Goal: Task Accomplishment & Management: Use online tool/utility

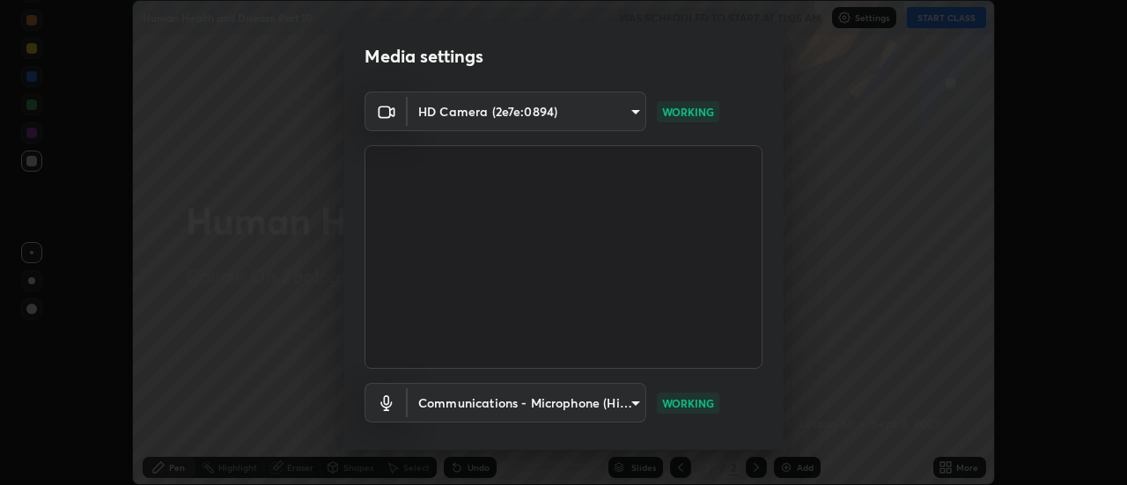
scroll to position [92, 0]
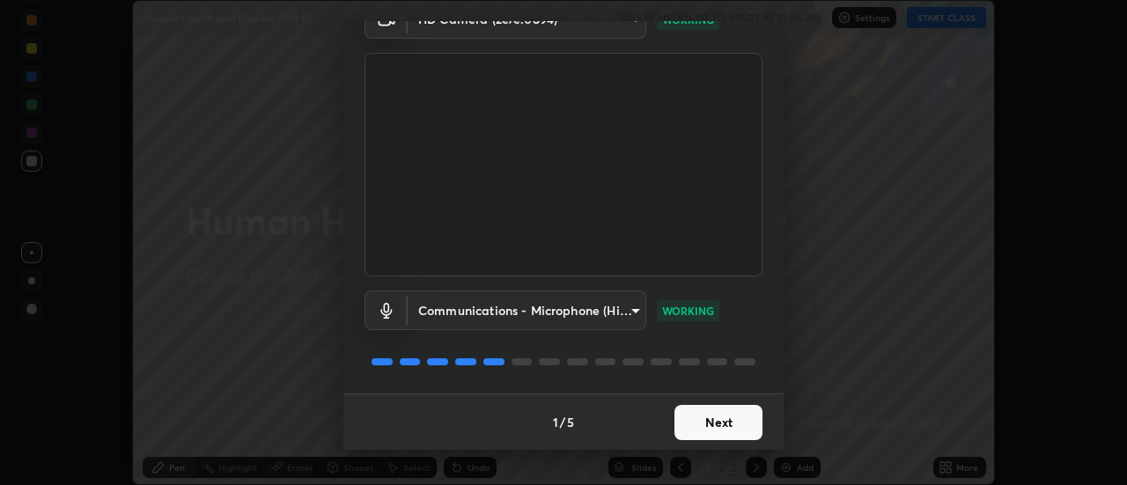
click at [742, 418] on button "Next" at bounding box center [718, 422] width 88 height 35
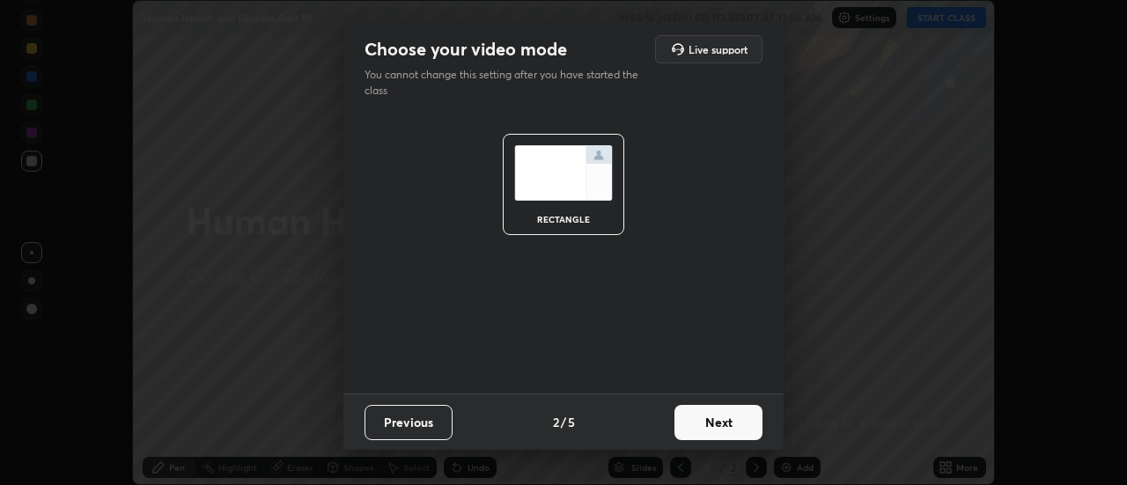
click at [734, 432] on button "Next" at bounding box center [718, 422] width 88 height 35
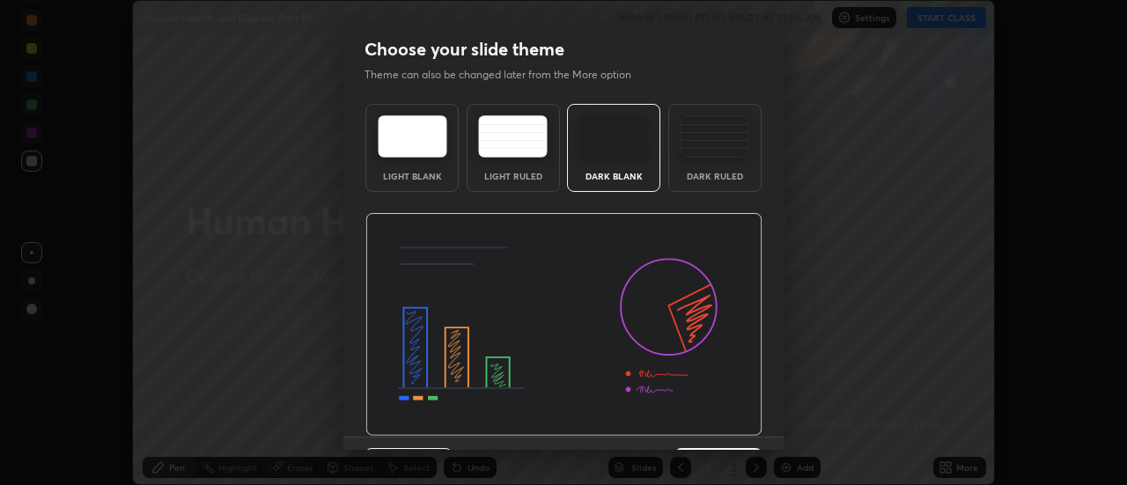
scroll to position [43, 0]
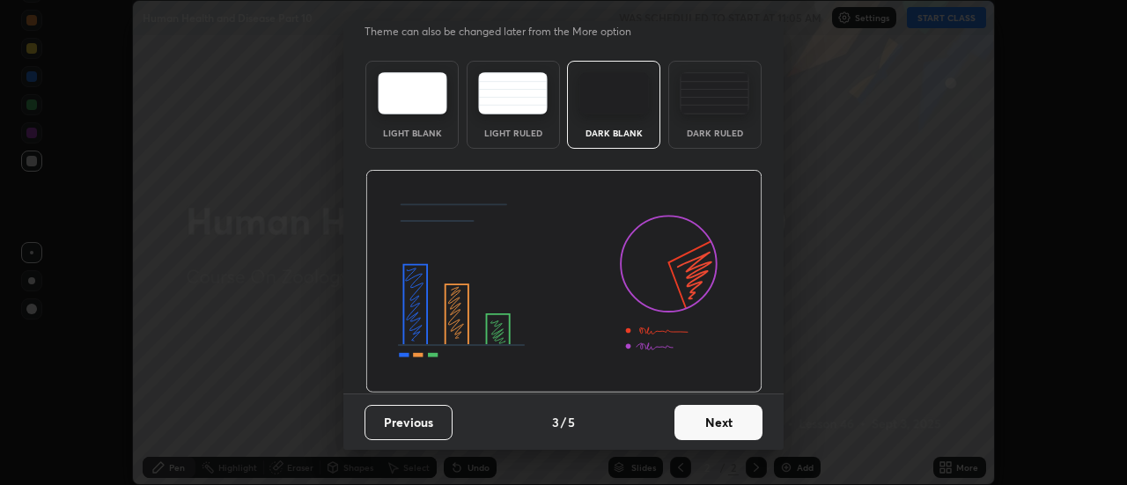
click at [731, 430] on button "Next" at bounding box center [718, 422] width 88 height 35
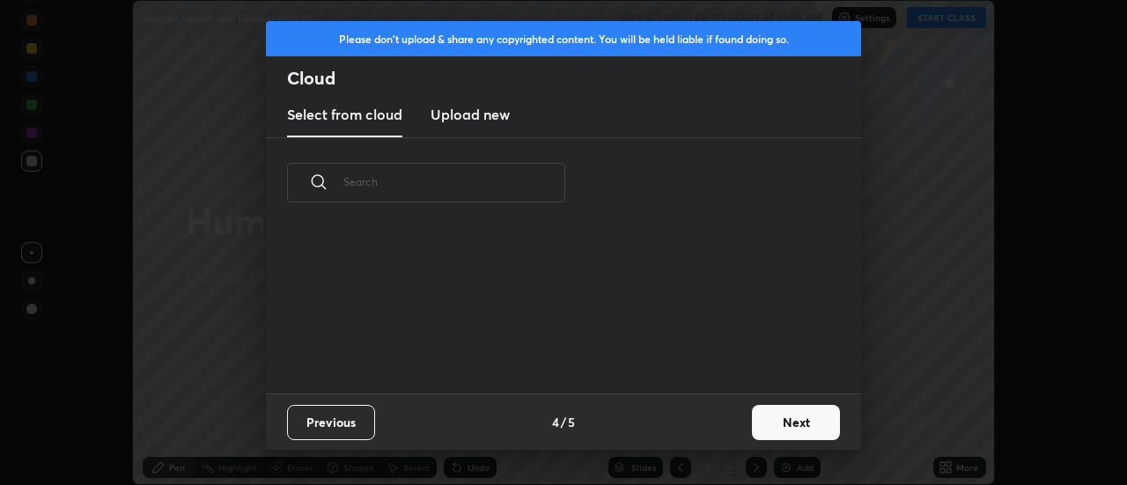
scroll to position [165, 565]
click at [782, 421] on button "Next" at bounding box center [796, 422] width 88 height 35
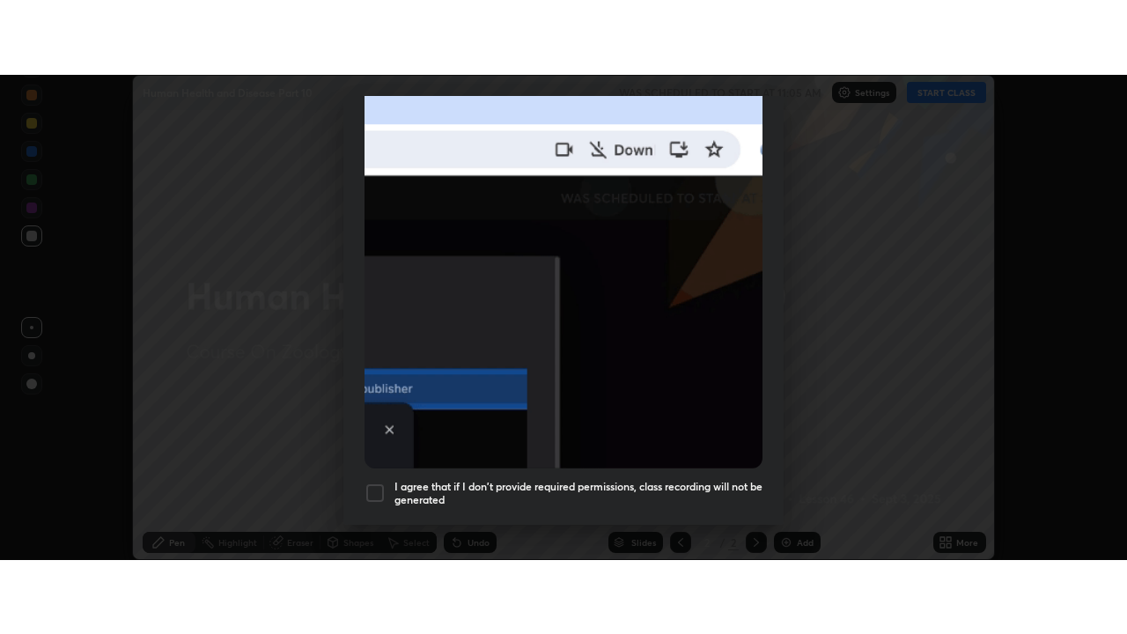
scroll to position [452, 0]
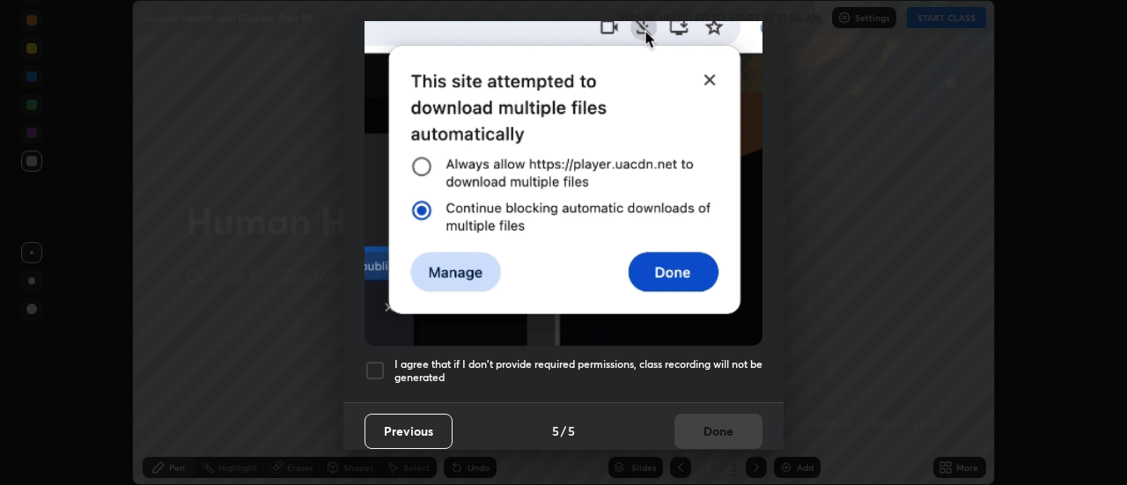
click at [724, 364] on h5 "I agree that if I don't provide required permissions, class recording will not …" at bounding box center [578, 370] width 368 height 27
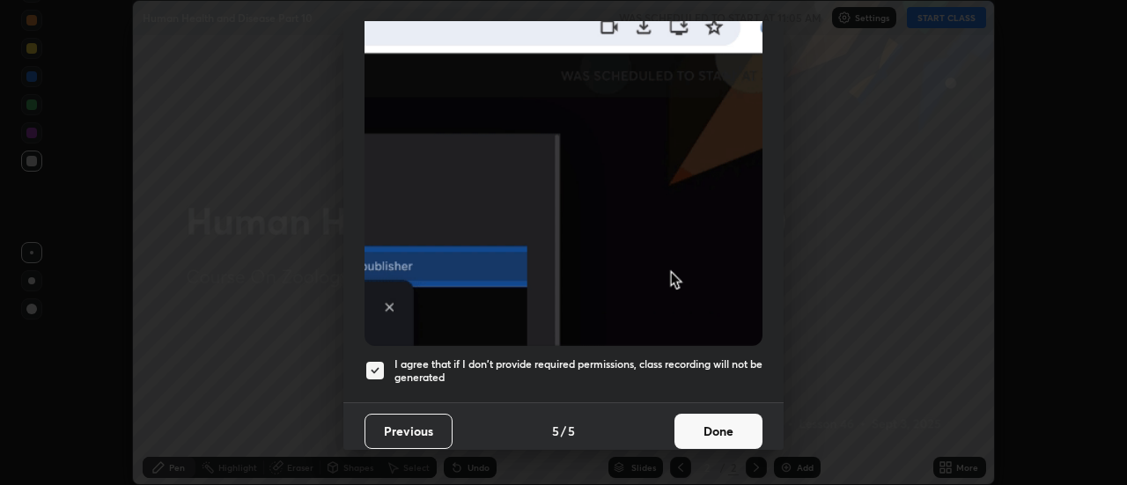
click at [731, 430] on button "Done" at bounding box center [718, 431] width 88 height 35
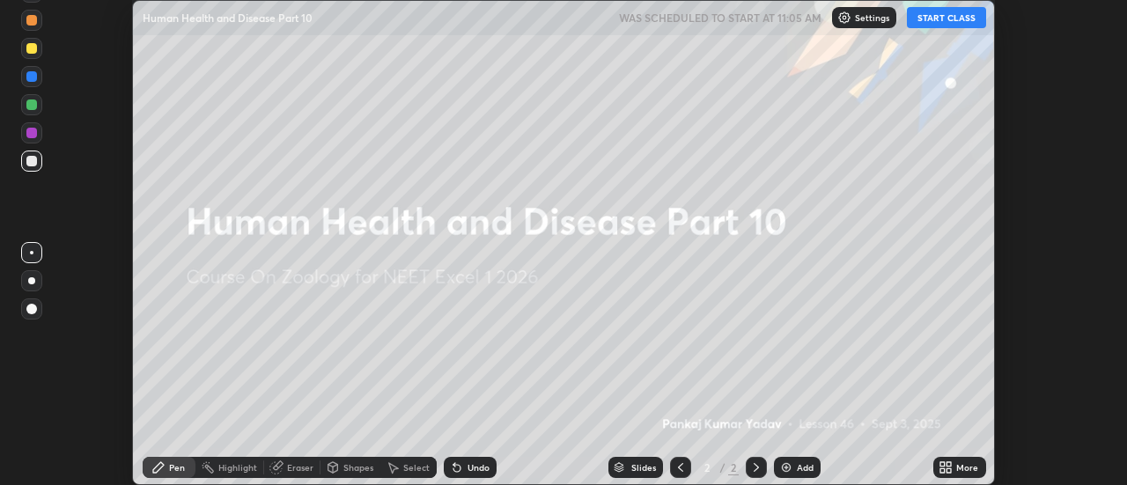
click at [941, 21] on button "START CLASS" at bounding box center [946, 17] width 79 height 21
click at [949, 464] on icon at bounding box center [949, 464] width 4 height 4
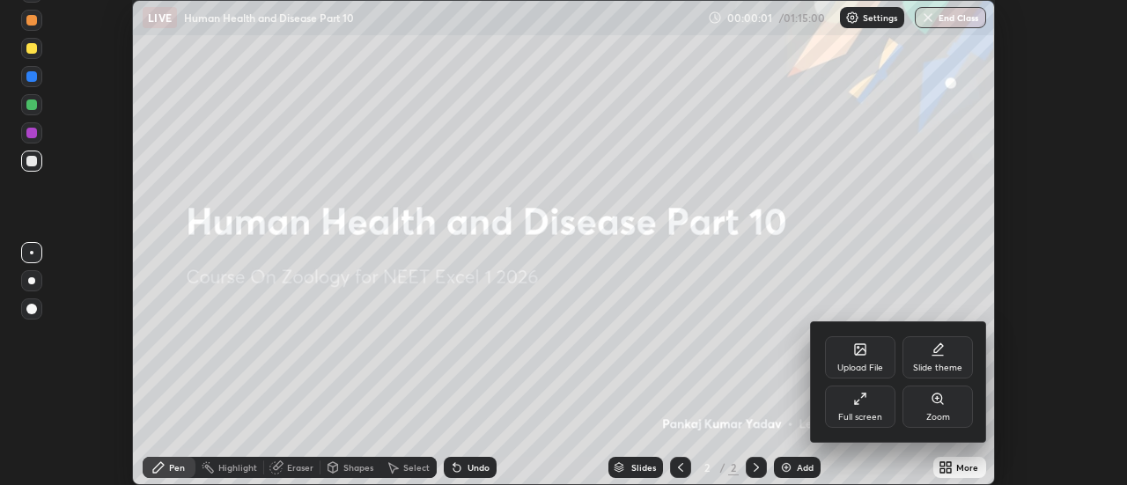
click at [882, 409] on div "Full screen" at bounding box center [860, 407] width 70 height 42
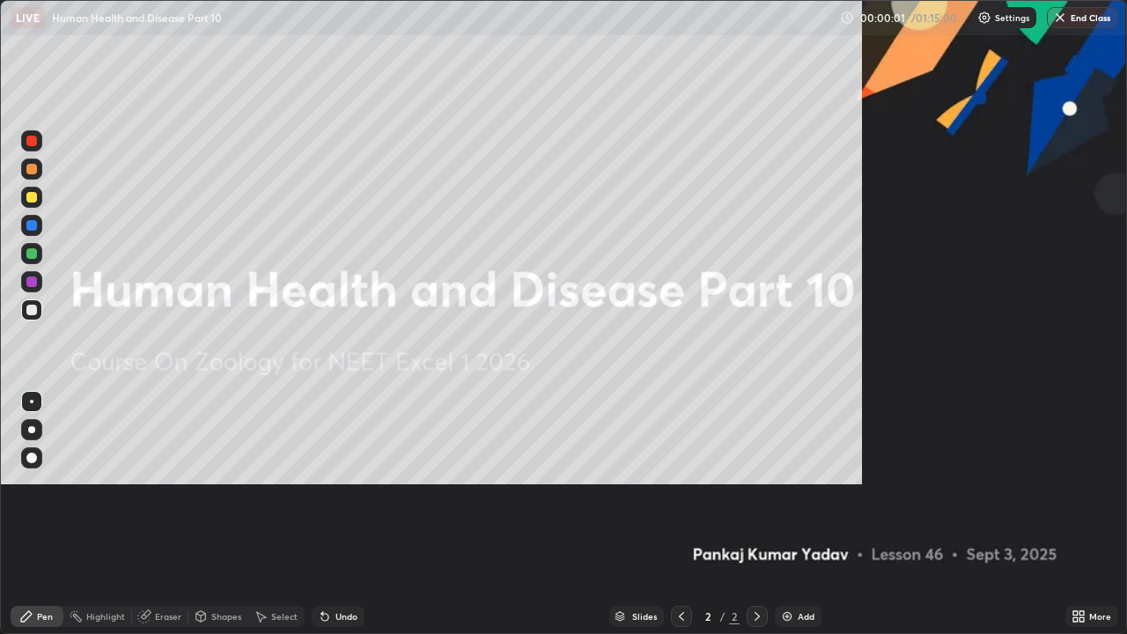
scroll to position [634, 1127]
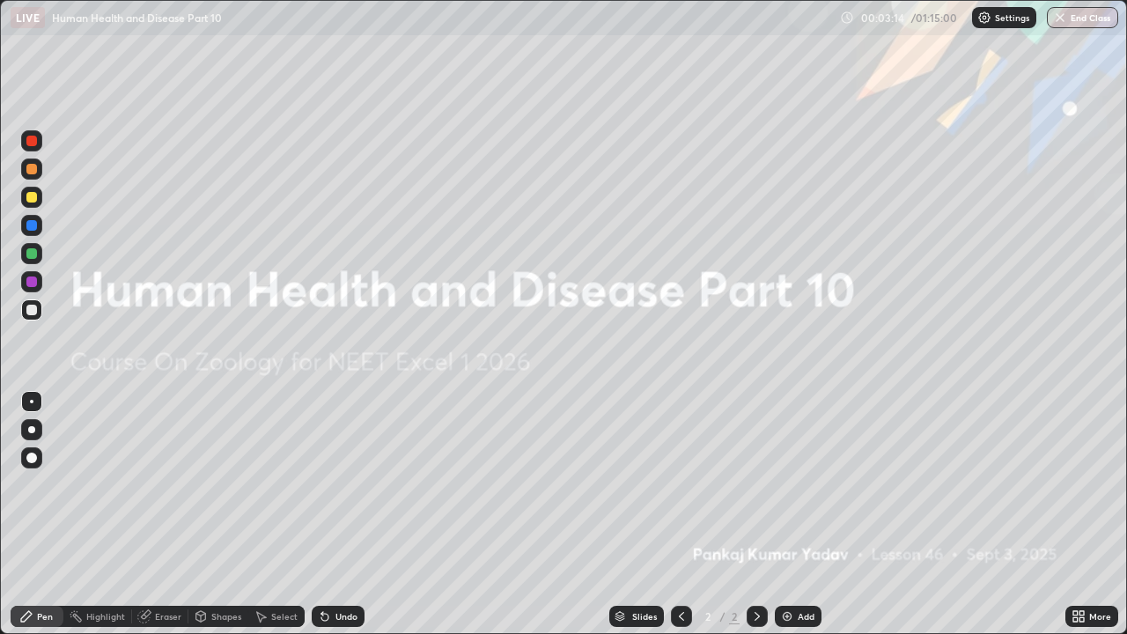
click at [1083, 484] on icon at bounding box center [1081, 619] width 4 height 4
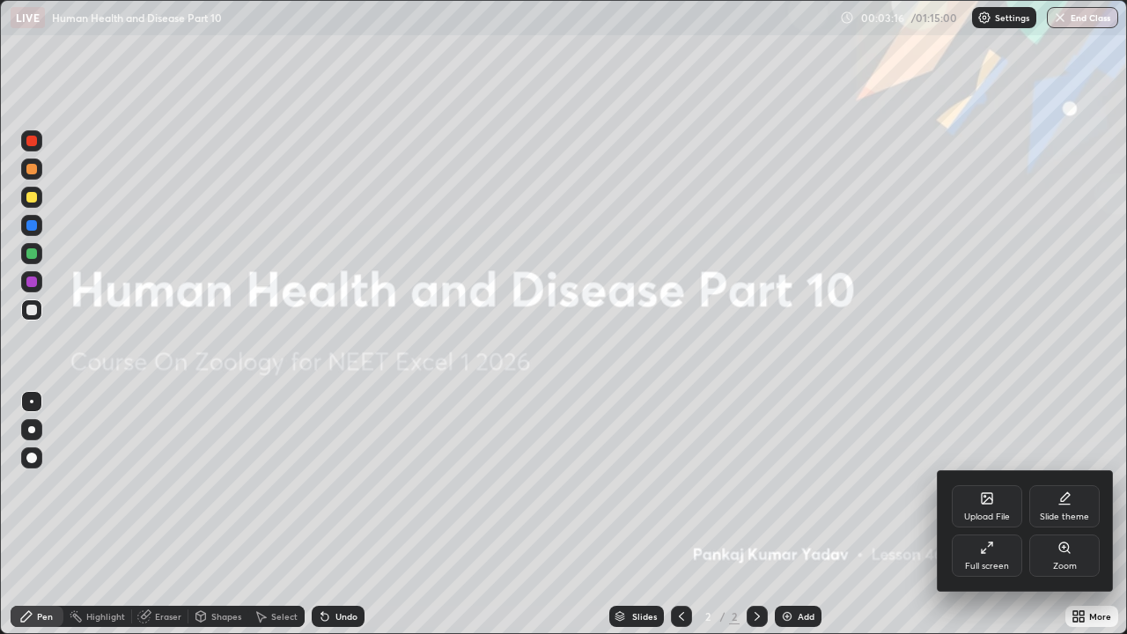
click at [997, 484] on div "Upload File" at bounding box center [987, 516] width 46 height 9
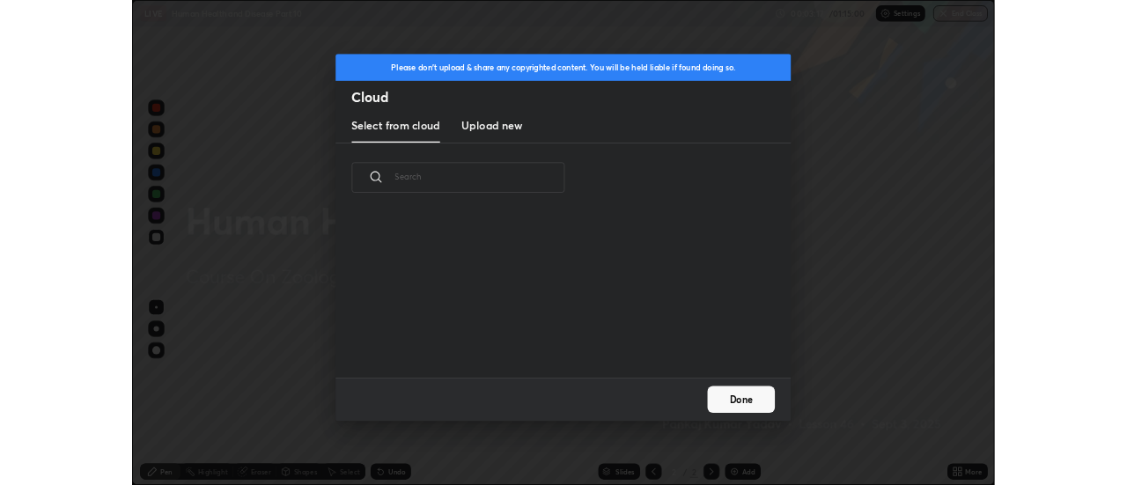
scroll to position [217, 565]
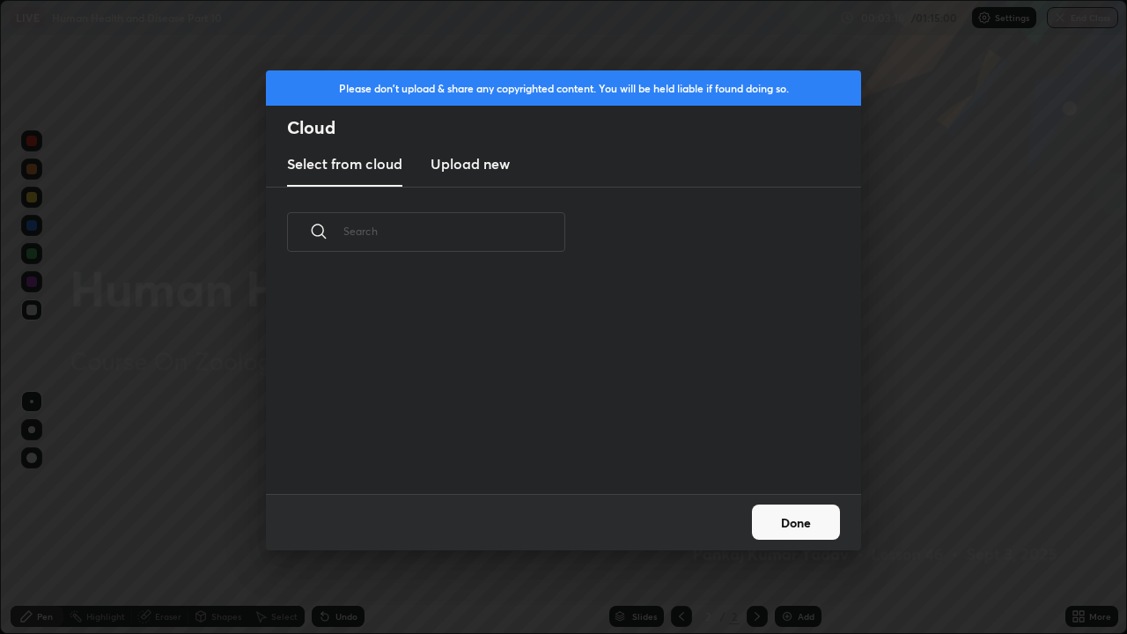
click at [505, 171] on h3 "Upload new" at bounding box center [469, 163] width 79 height 21
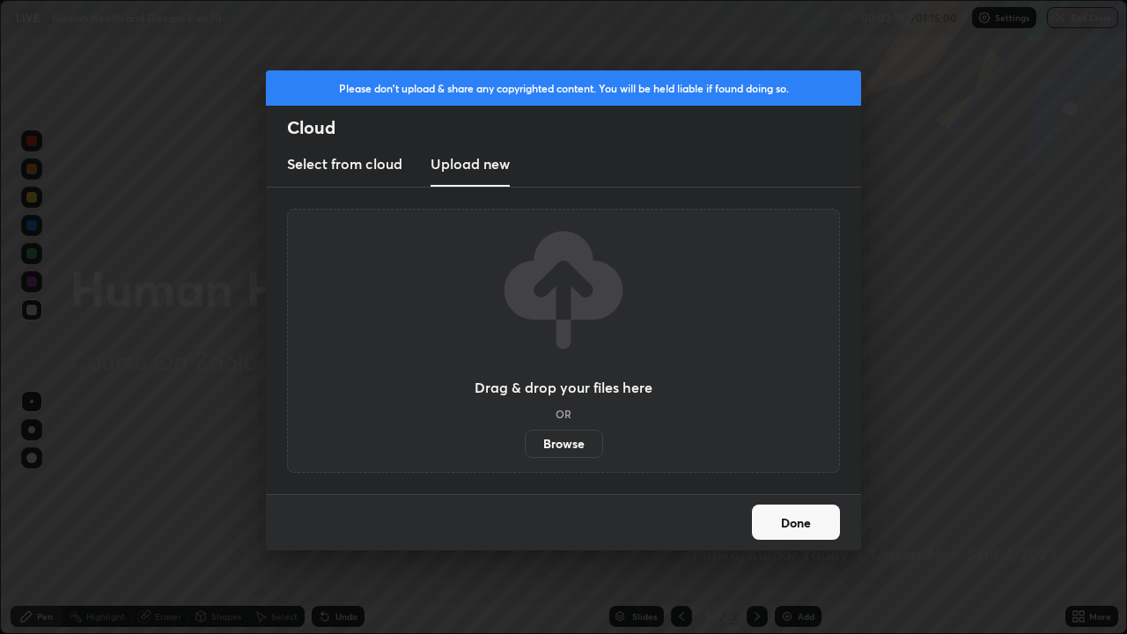
click at [539, 442] on label "Browse" at bounding box center [564, 444] width 78 height 28
click at [525, 442] on input "Browse" at bounding box center [525, 444] width 0 height 28
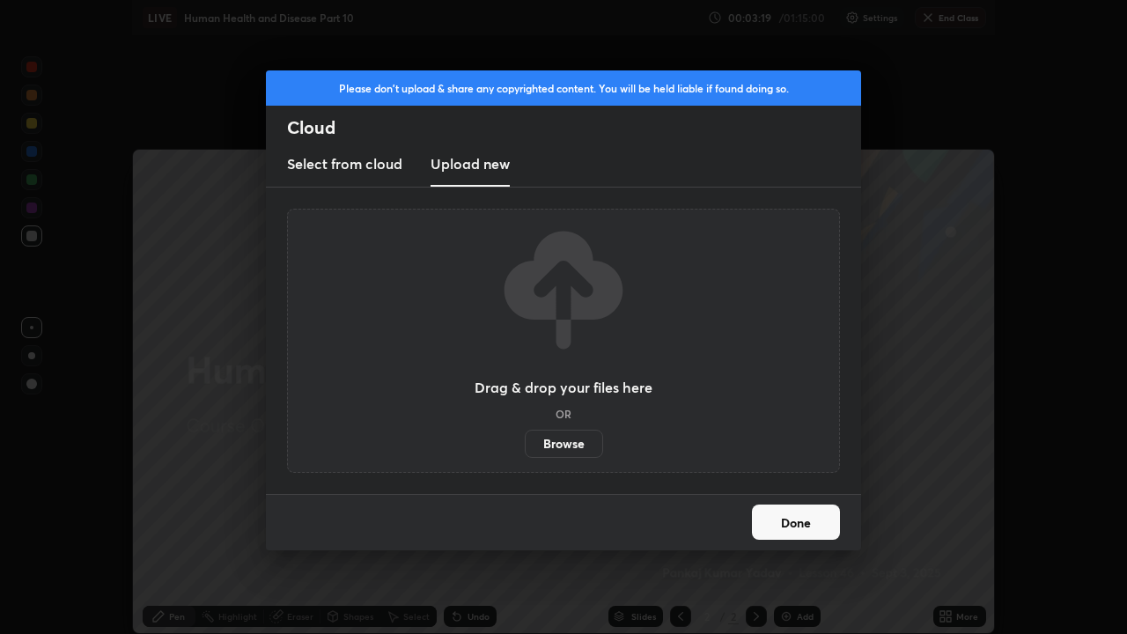
scroll to position [87534, 86892]
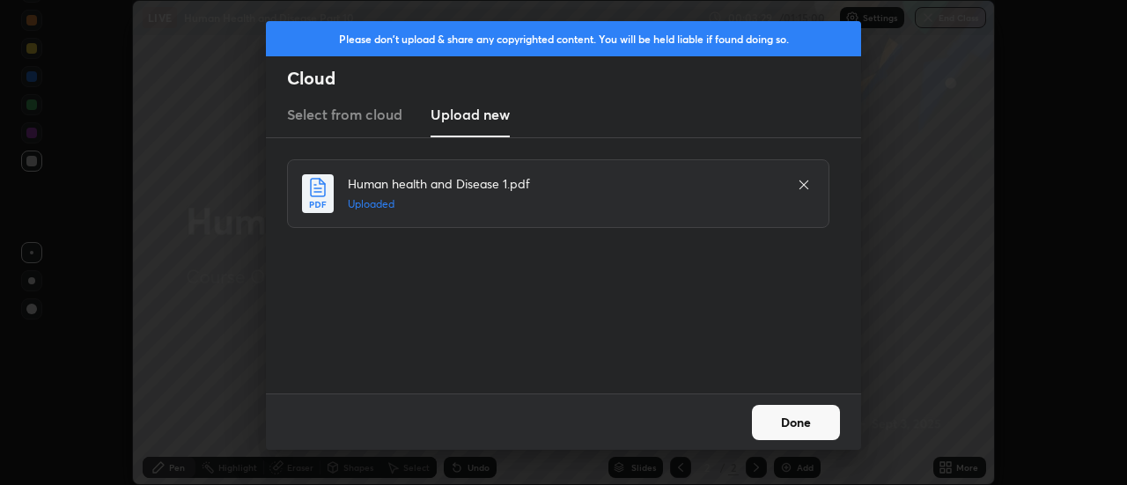
click at [770, 424] on button "Done" at bounding box center [796, 422] width 88 height 35
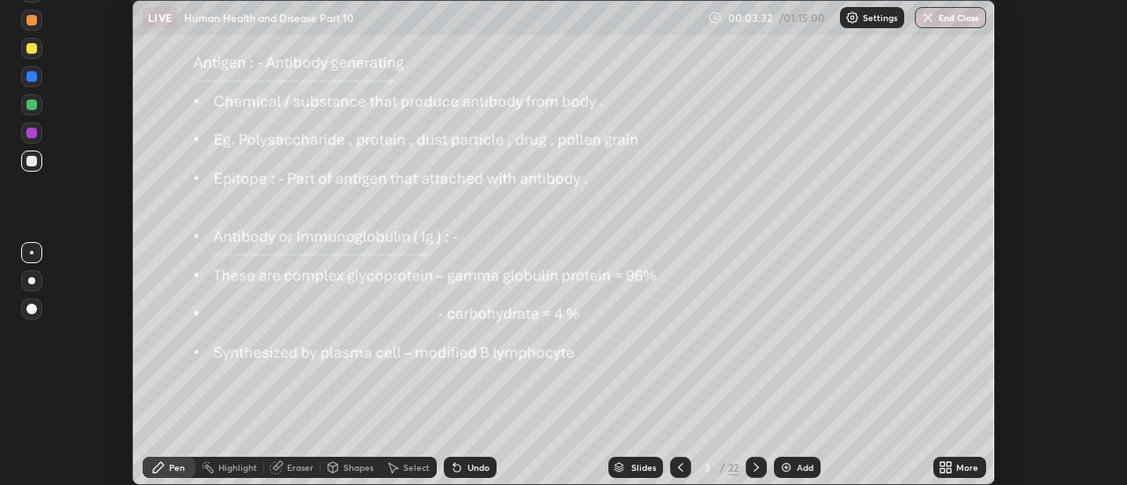
click at [950, 466] on icon at bounding box center [949, 464] width 4 height 4
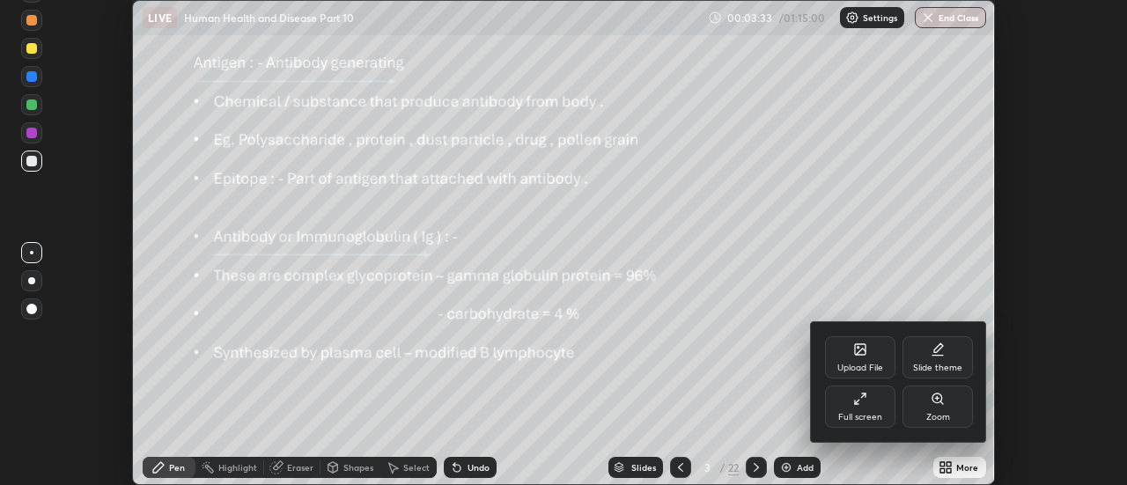
click at [863, 415] on div "Full screen" at bounding box center [860, 417] width 44 height 9
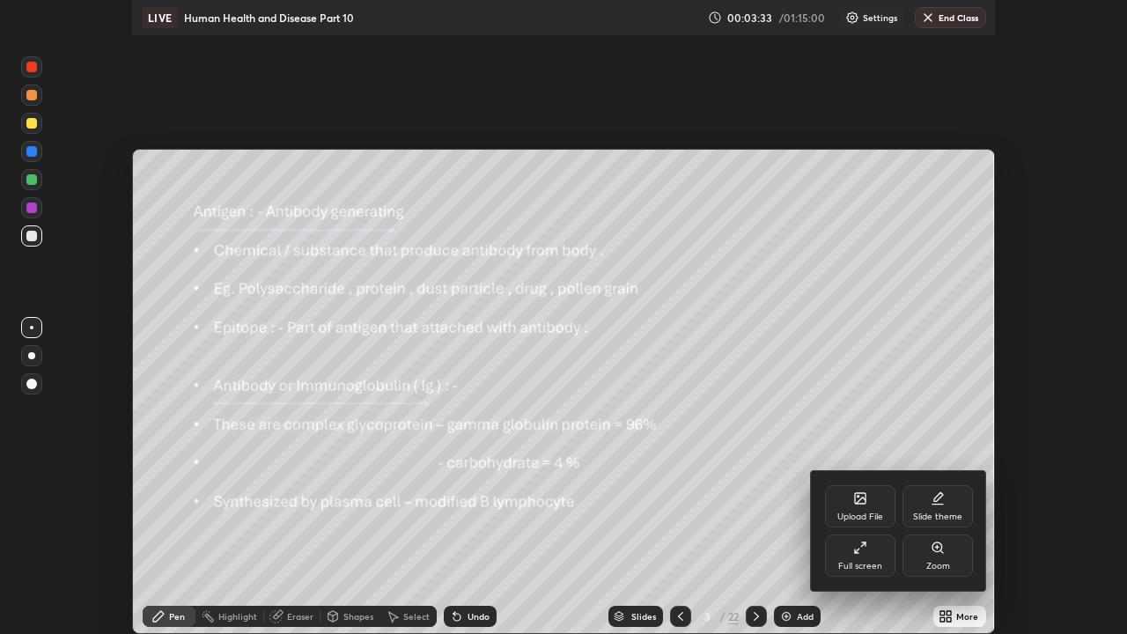
scroll to position [634, 1127]
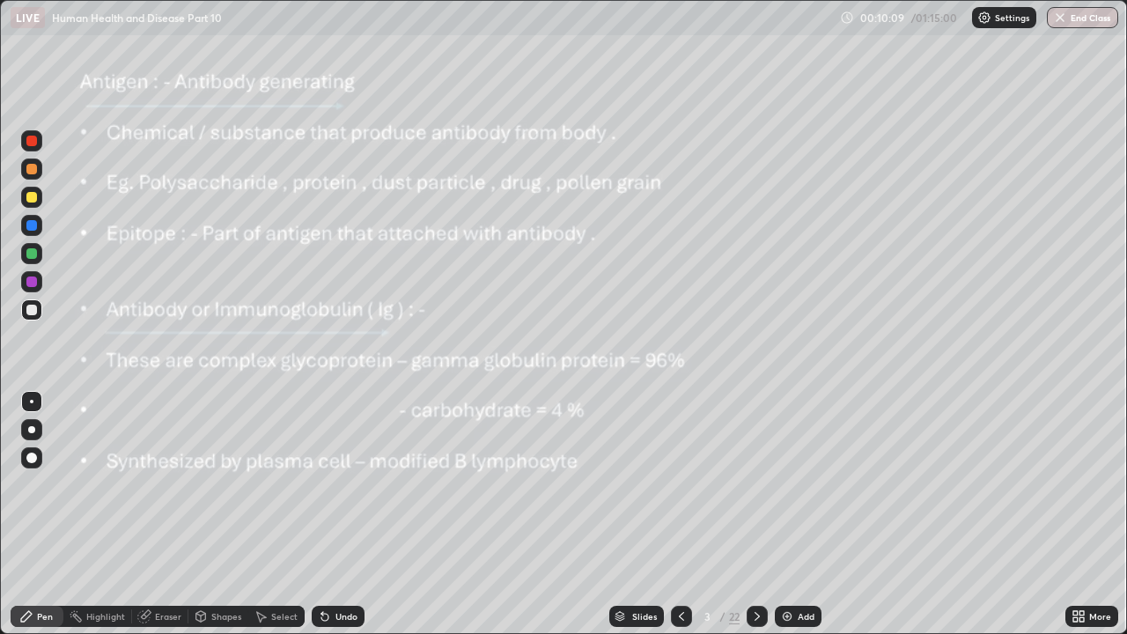
click at [643, 484] on div "Slides" at bounding box center [644, 616] width 25 height 9
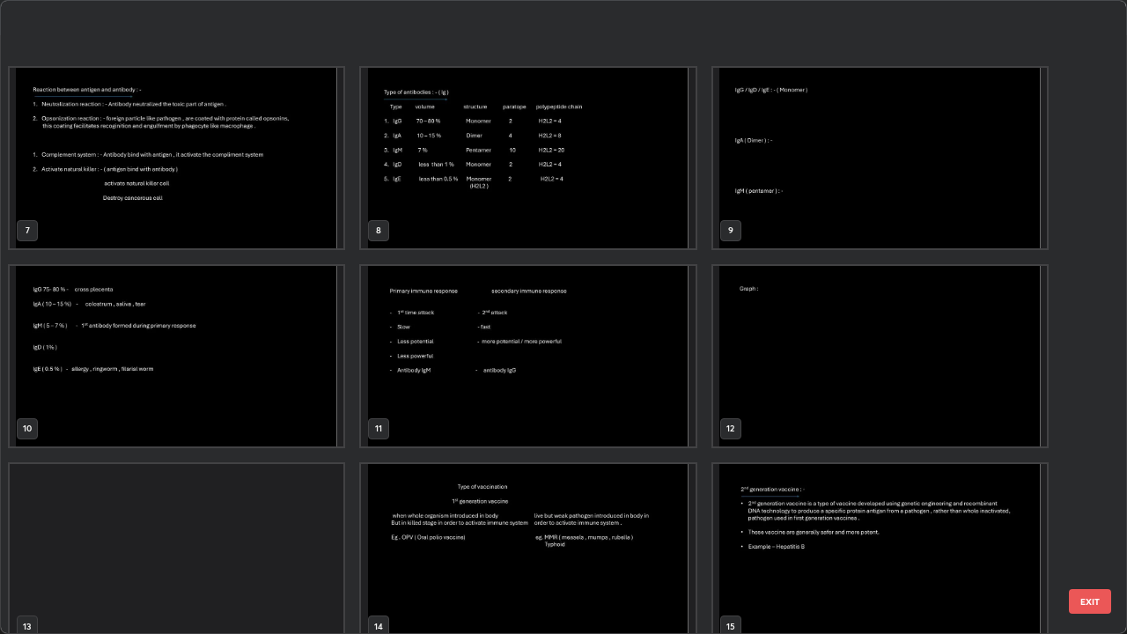
scroll to position [486, 0]
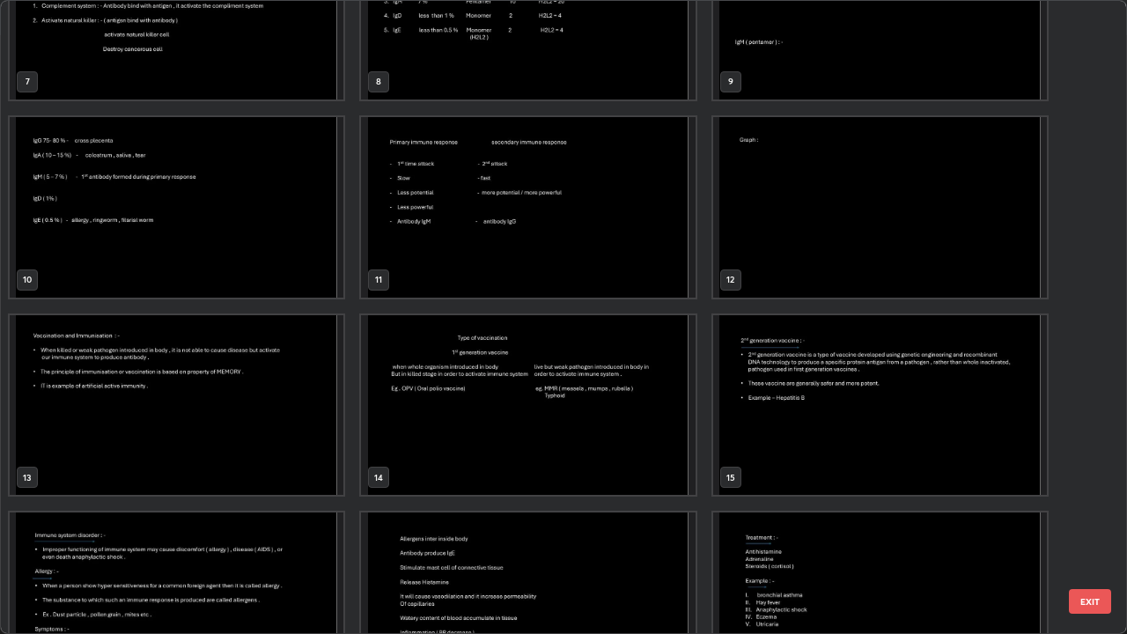
click at [316, 415] on img "grid" at bounding box center [177, 405] width 334 height 180
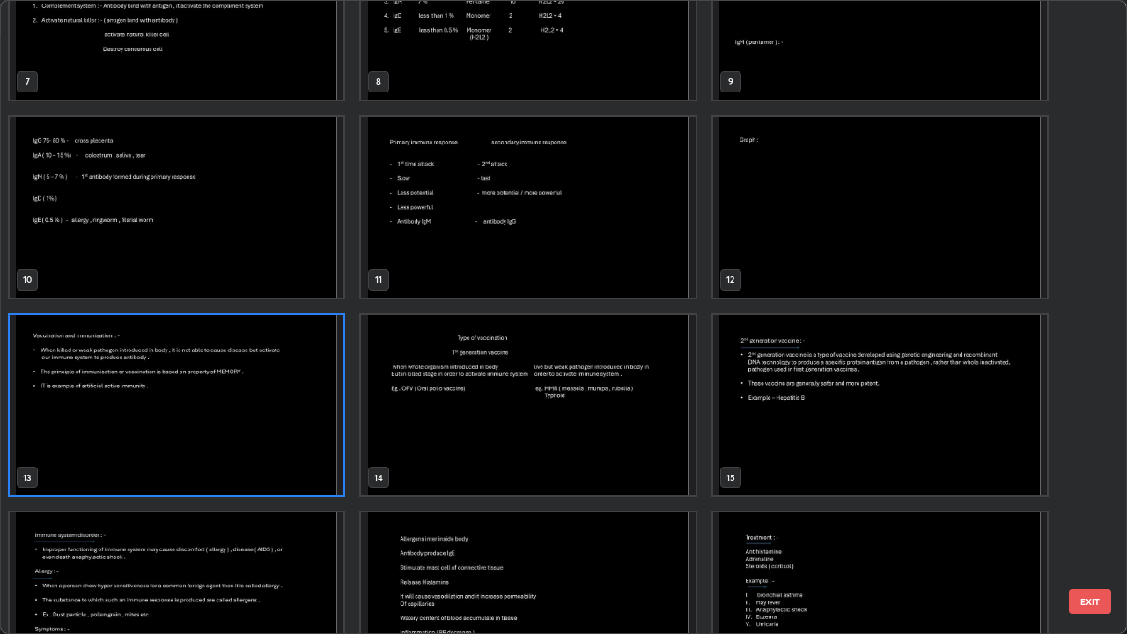
click at [313, 411] on img "grid" at bounding box center [177, 405] width 334 height 180
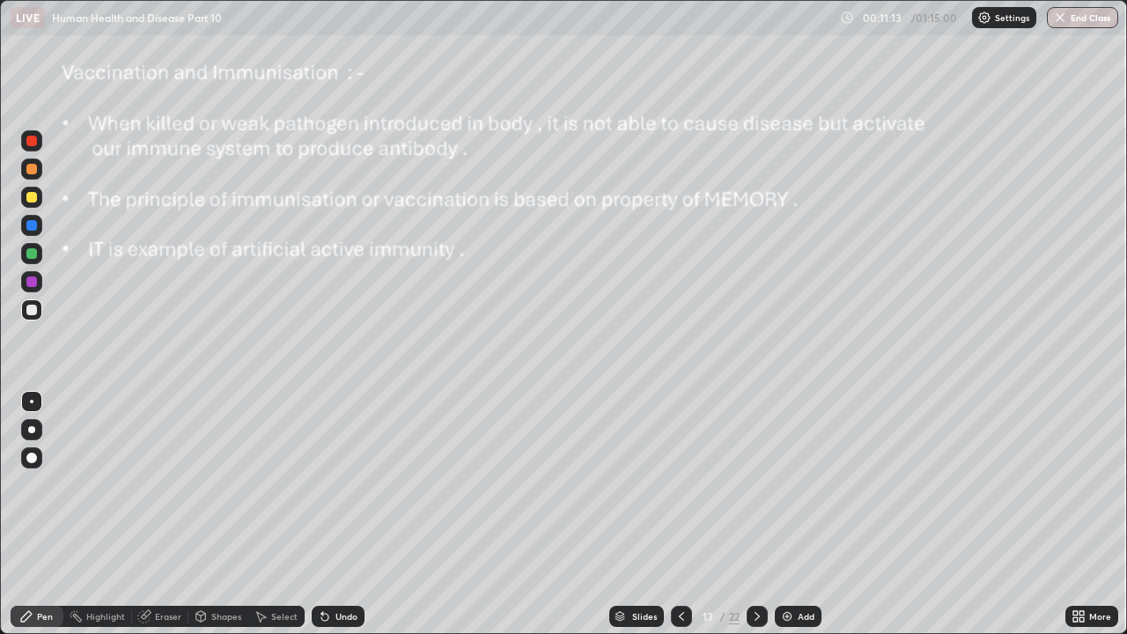
click at [759, 484] on icon at bounding box center [757, 616] width 14 height 14
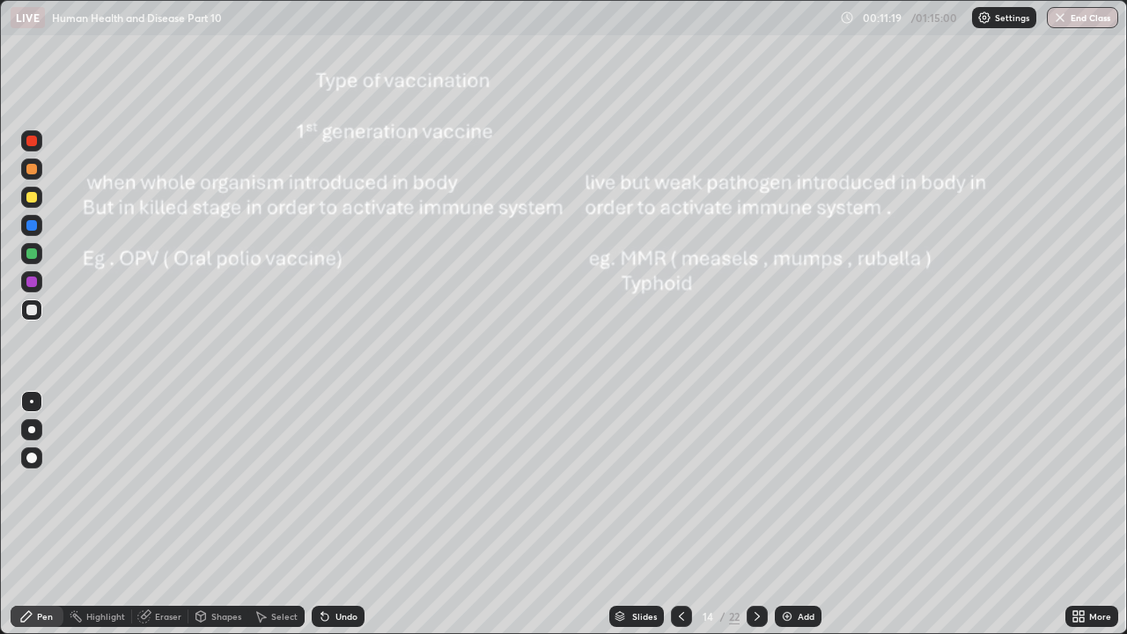
click at [758, 484] on icon at bounding box center [757, 616] width 14 height 14
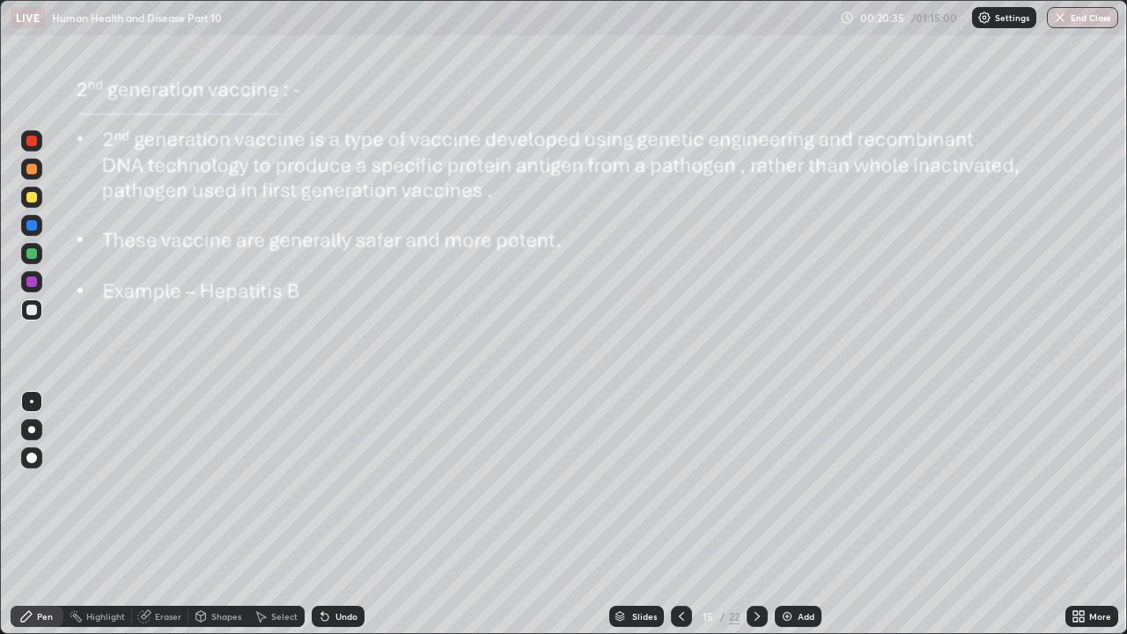
click at [757, 484] on icon at bounding box center [757, 616] width 14 height 14
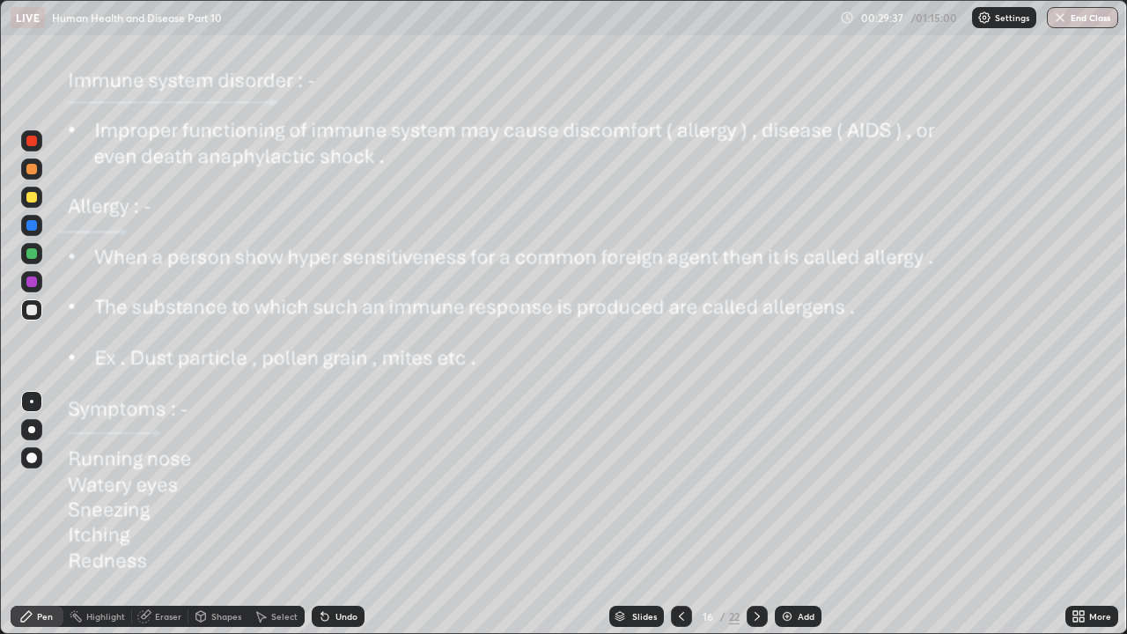
click at [755, 484] on icon at bounding box center [756, 616] width 5 height 9
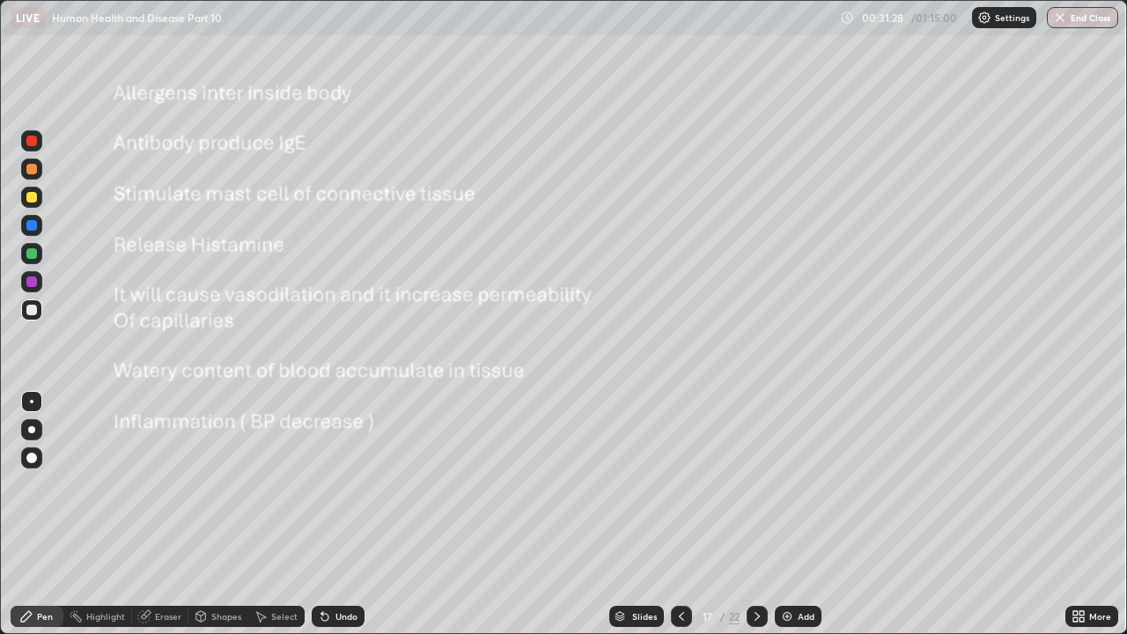
click at [34, 141] on div at bounding box center [31, 141] width 11 height 11
click at [33, 430] on div at bounding box center [31, 429] width 7 height 7
click at [758, 484] on icon at bounding box center [757, 616] width 14 height 14
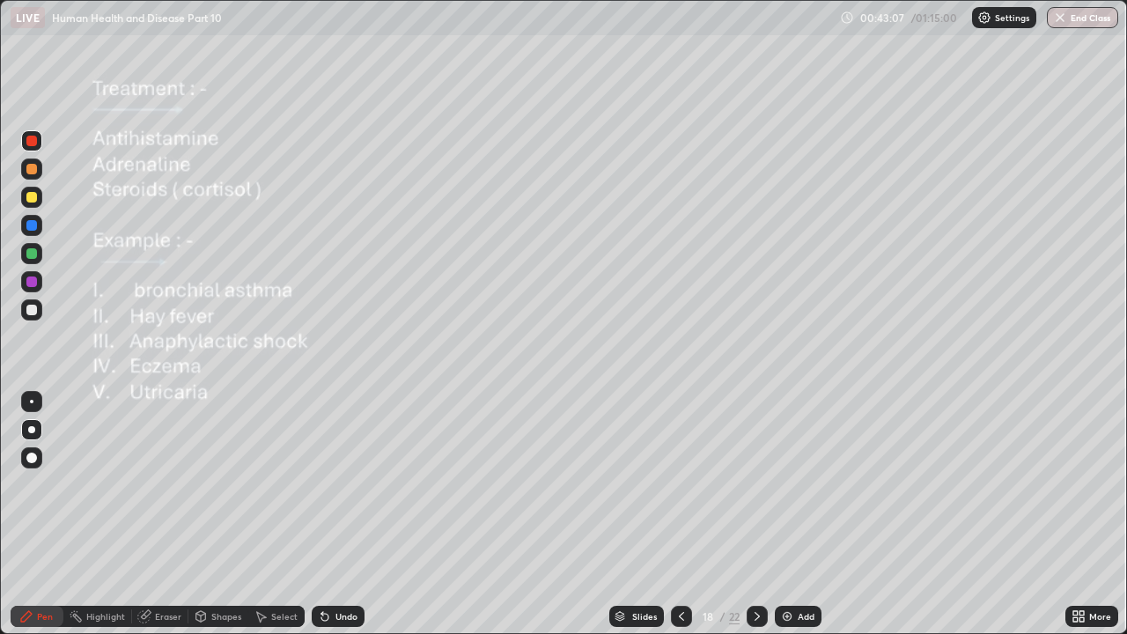
click at [761, 484] on div at bounding box center [756, 616] width 21 height 21
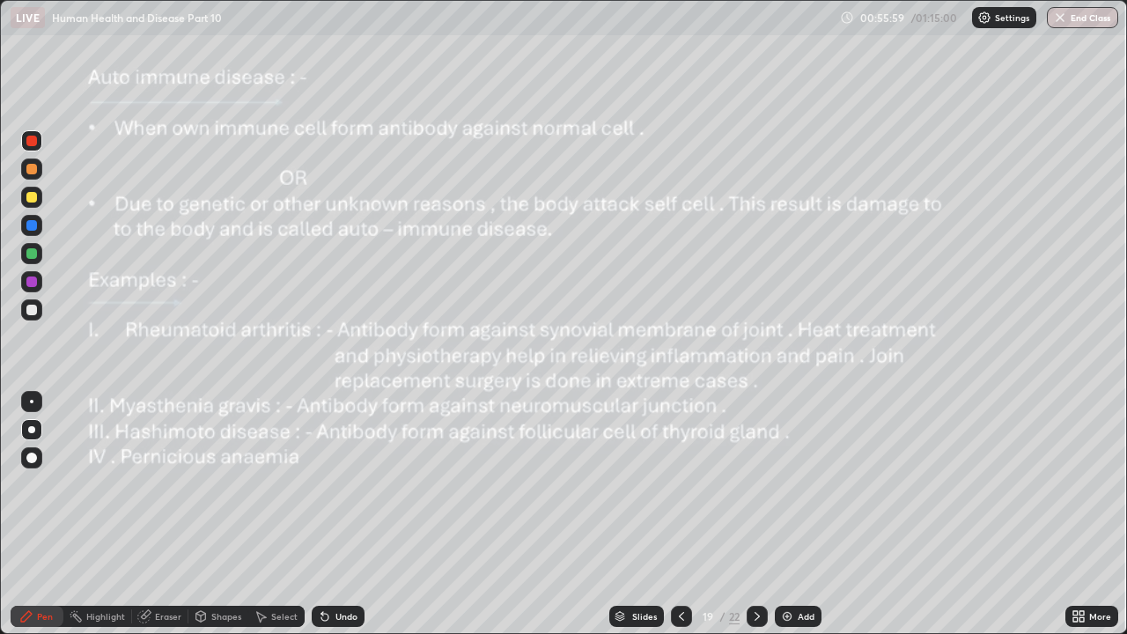
click at [758, 484] on icon at bounding box center [757, 616] width 14 height 14
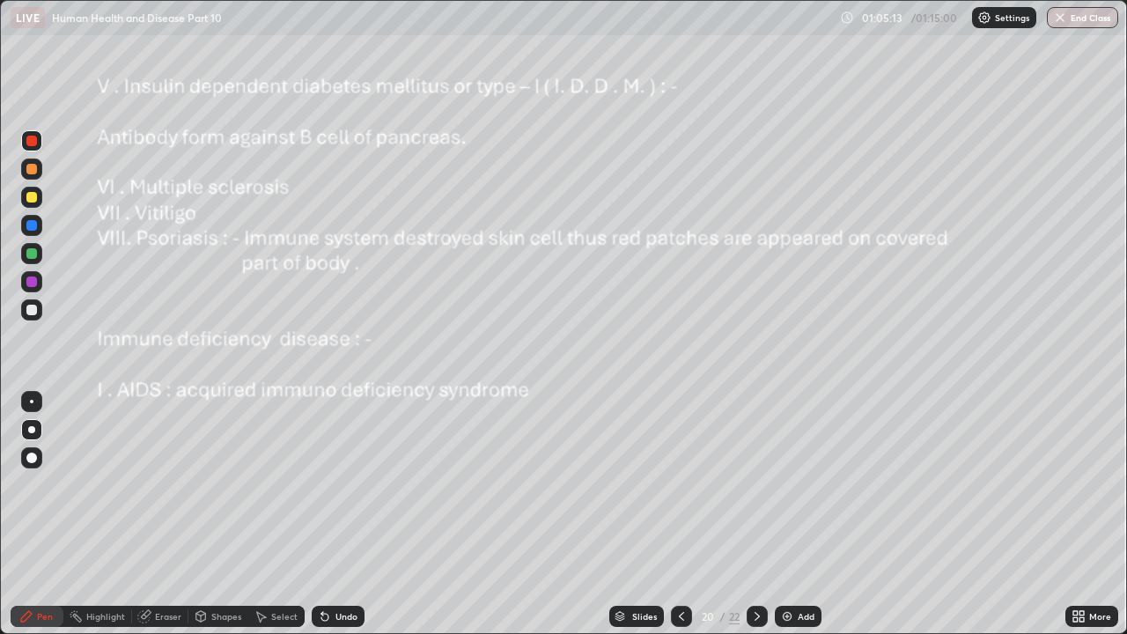
click at [1087, 20] on button "End Class" at bounding box center [1082, 17] width 71 height 21
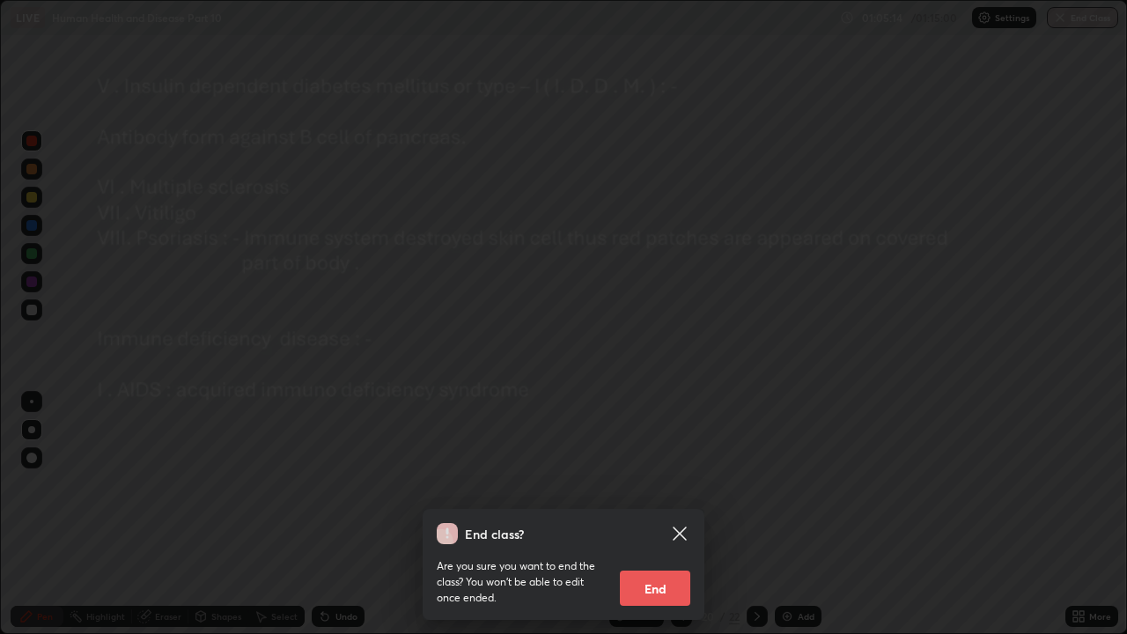
click at [662, 484] on button "End" at bounding box center [655, 587] width 70 height 35
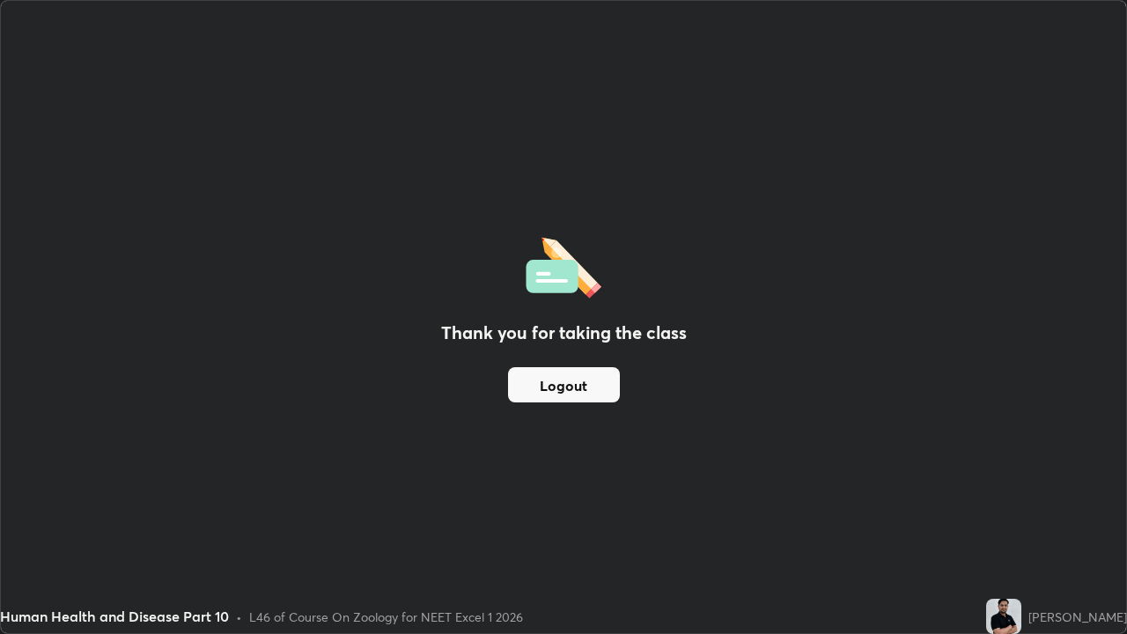
click at [590, 390] on button "Logout" at bounding box center [564, 384] width 112 height 35
click at [589, 384] on button "Logout" at bounding box center [564, 384] width 112 height 35
